Goal: Transaction & Acquisition: Obtain resource

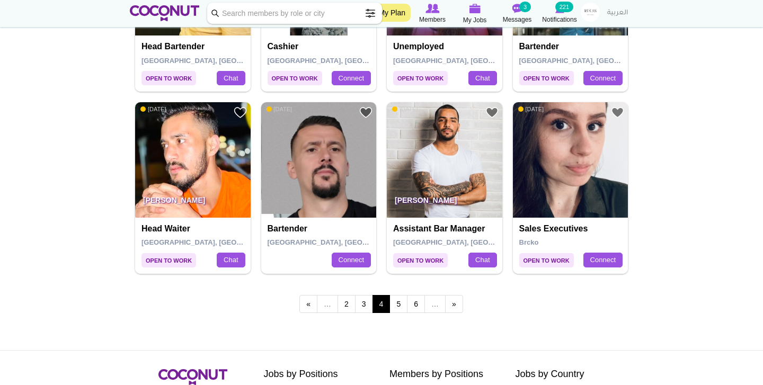
scroll to position [1780, 0]
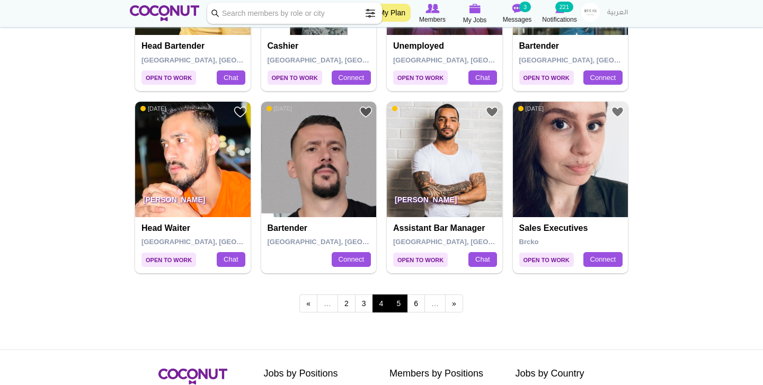
click at [396, 294] on link "5" at bounding box center [398, 303] width 18 height 18
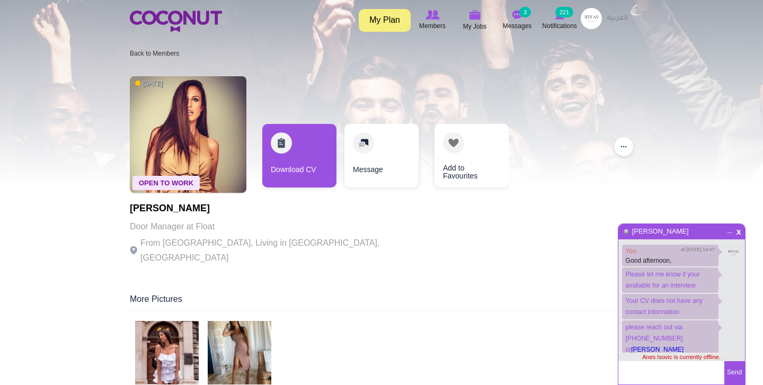
scroll to position [24, 0]
click at [180, 354] on img at bounding box center [167, 353] width 64 height 64
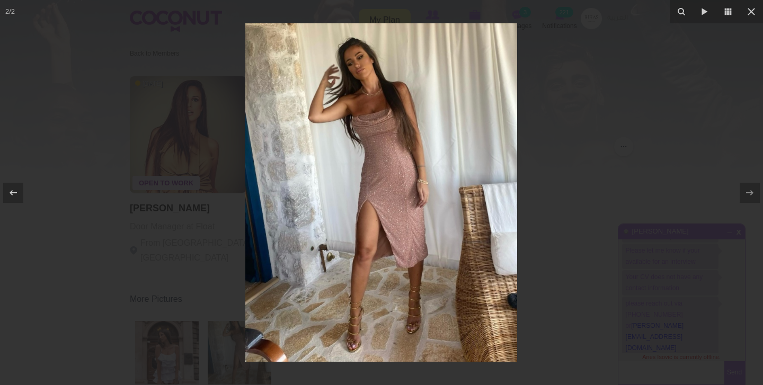
click at [154, 305] on div at bounding box center [381, 192] width 763 height 385
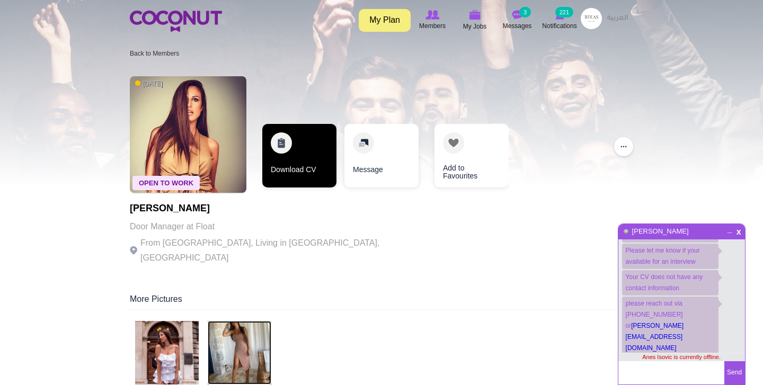
click at [297, 168] on link "Download CV" at bounding box center [299, 156] width 74 height 64
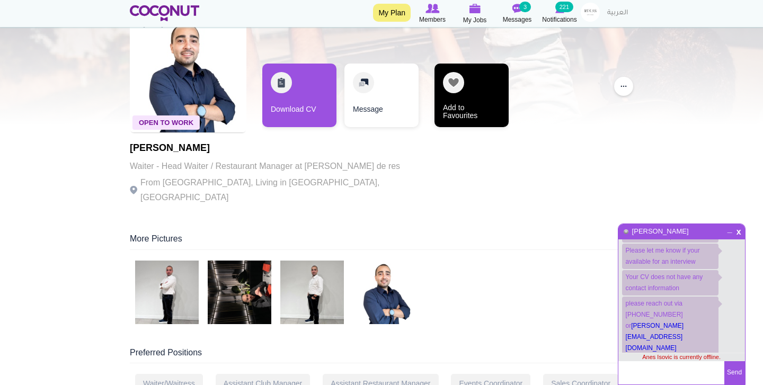
scroll to position [62, 0]
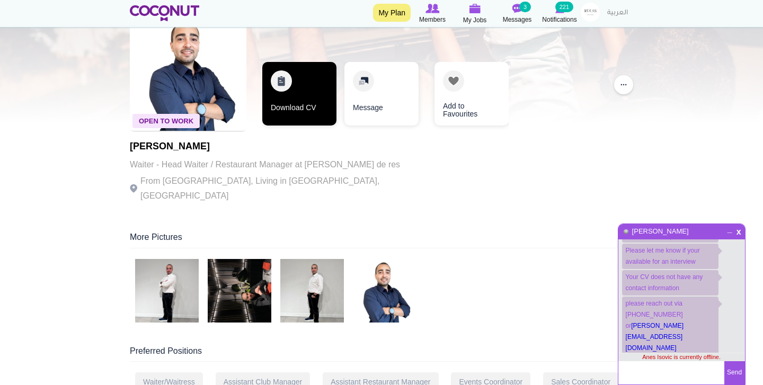
click at [313, 108] on link "Download CV" at bounding box center [299, 94] width 74 height 64
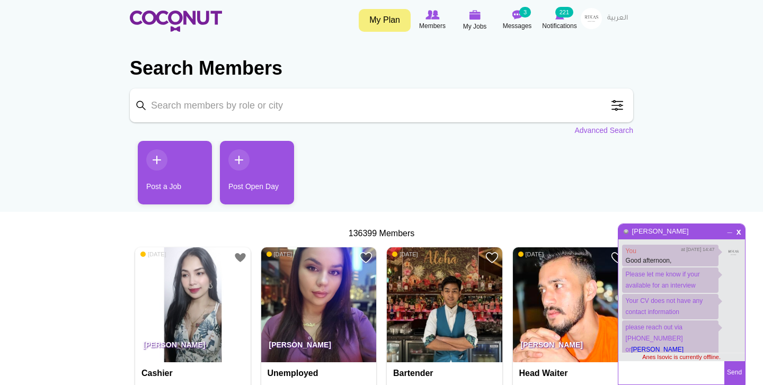
scroll to position [24, 0]
click at [741, 232] on span "x" at bounding box center [738, 231] width 9 height 8
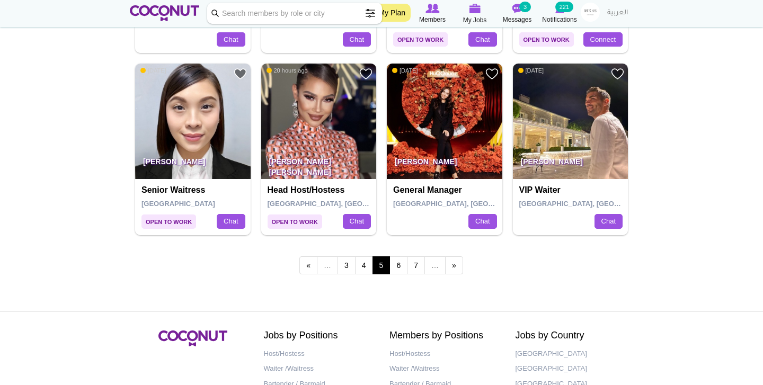
scroll to position [1832, 0]
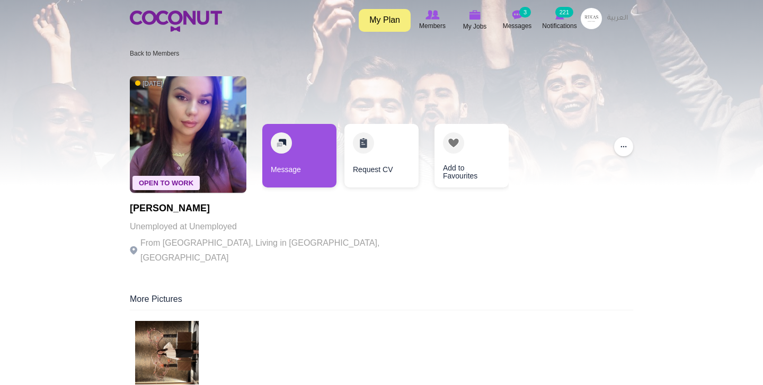
click at [179, 337] on img at bounding box center [167, 353] width 64 height 64
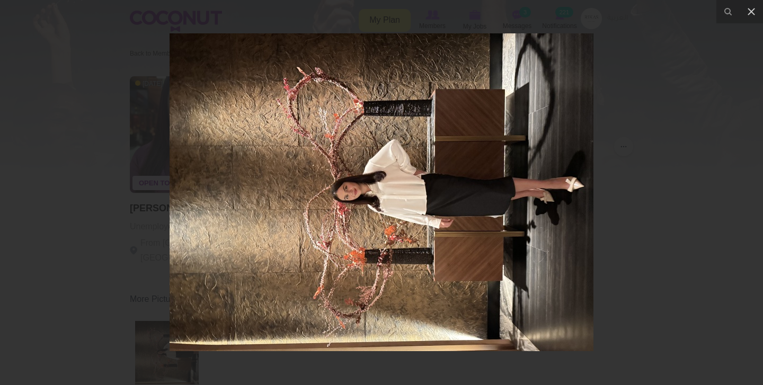
click at [88, 301] on div at bounding box center [381, 192] width 763 height 385
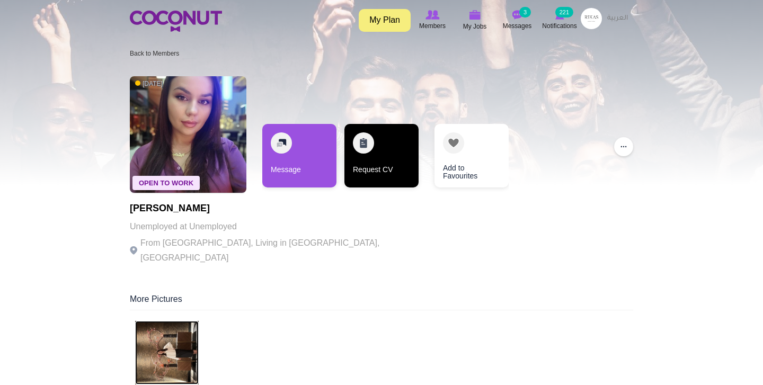
click at [363, 179] on link "Request CV" at bounding box center [381, 156] width 74 height 64
